Goal: Information Seeking & Learning: Learn about a topic

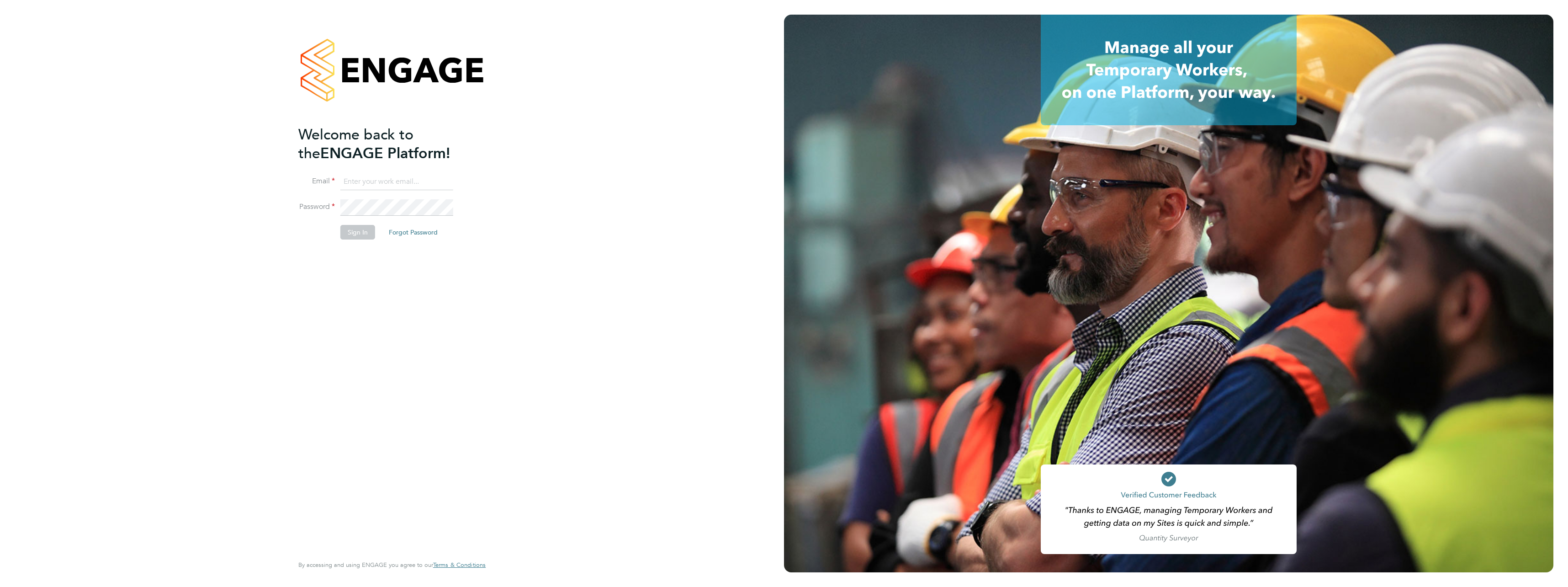
type input "[PERSON_NAME][EMAIL_ADDRESS][PERSON_NAME][DOMAIN_NAME]"
click at [347, 230] on button "Sign In" at bounding box center [358, 233] width 35 height 15
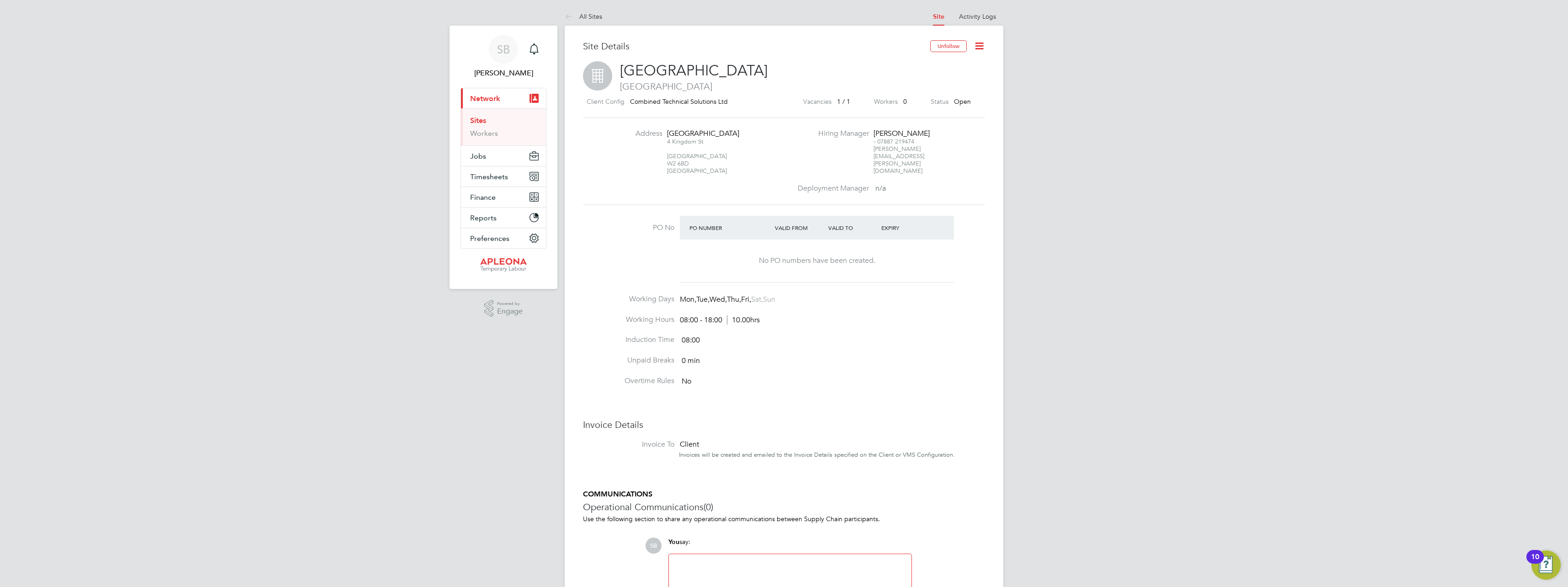
click at [490, 94] on span "Network" at bounding box center [485, 98] width 30 height 8
click at [498, 78] on span "[PERSON_NAME]" at bounding box center [503, 73] width 86 height 11
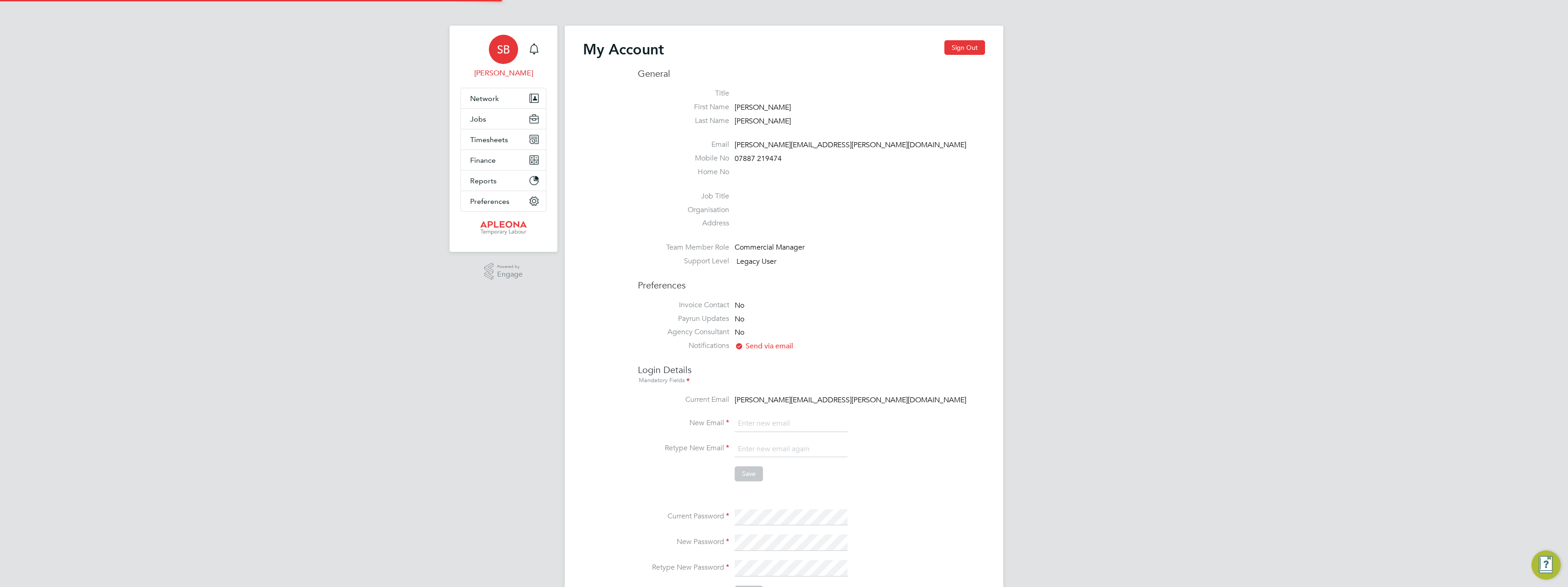
type input "[PERSON_NAME][EMAIL_ADDRESS][PERSON_NAME][DOMAIN_NAME]"
click at [492, 129] on button "Timesheets" at bounding box center [503, 139] width 85 height 20
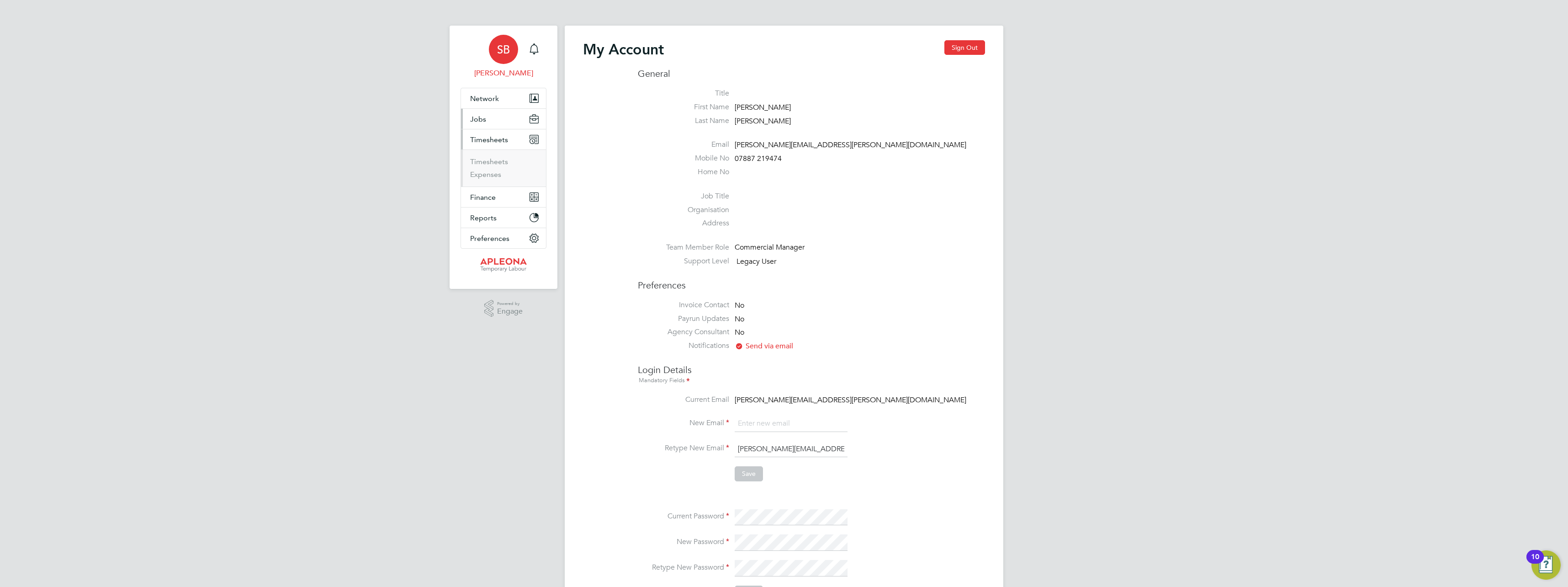
click at [487, 123] on button "Jobs" at bounding box center [503, 118] width 85 height 20
click at [483, 152] on link "Vacancies" at bounding box center [486, 153] width 33 height 8
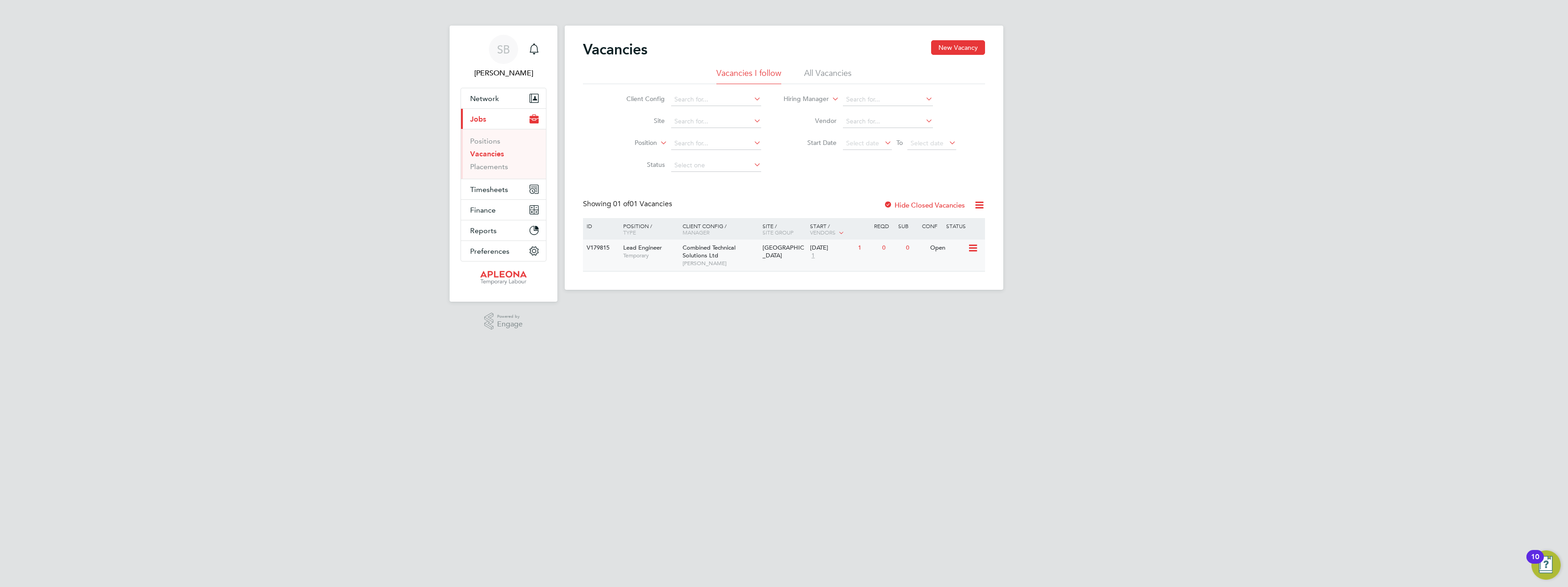
click at [606, 245] on div "V179815" at bounding box center [600, 248] width 32 height 17
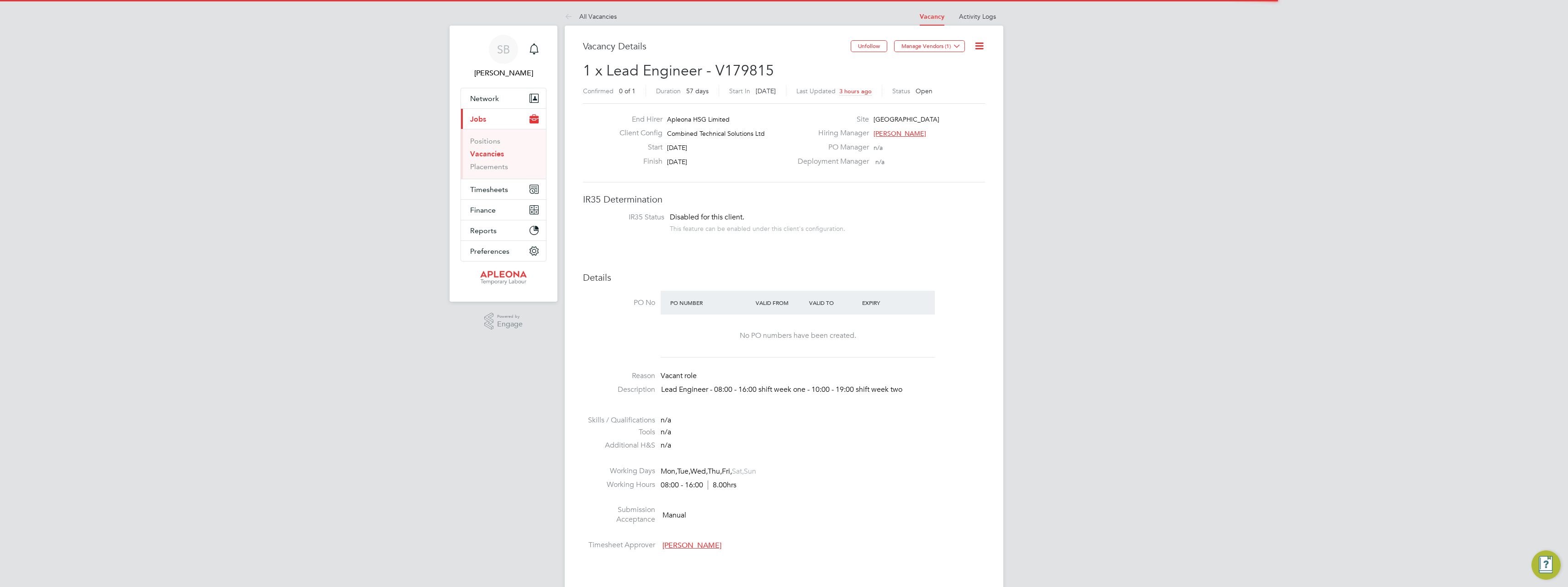
scroll to position [27, 64]
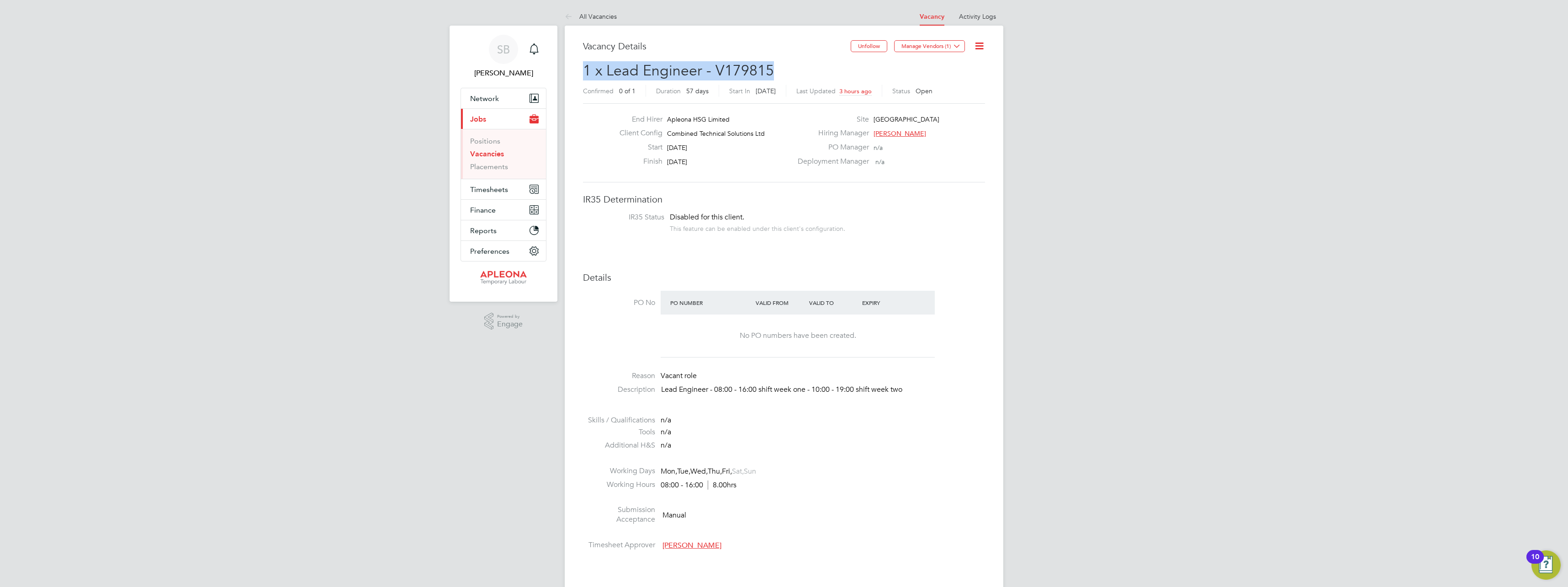
drag, startPoint x: 775, startPoint y: 68, endPoint x: 569, endPoint y: 74, distance: 206.1
click at [569, 74] on div "Vacancy Details Unfollow Manage Vendors (1) 1 x Lead Engineer - V179815 Confirm…" at bounding box center [784, 584] width 438 height 1117
drag, startPoint x: 569, startPoint y: 74, endPoint x: 618, endPoint y: 70, distance: 49.2
copy span "1 x Lead Engineer - V179815"
